Goal: Check status: Check status

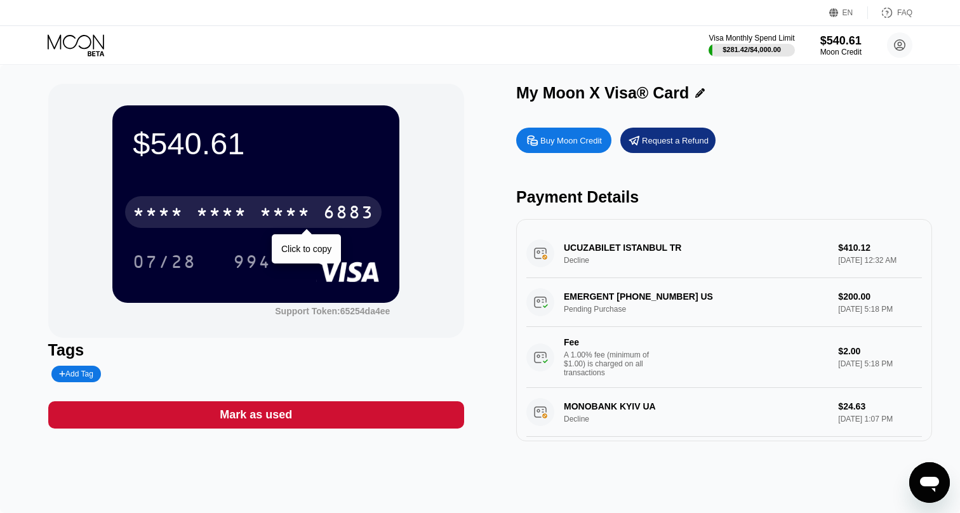
click at [343, 214] on div "6883" at bounding box center [348, 214] width 51 height 20
